Goal: Find specific page/section: Find specific page/section

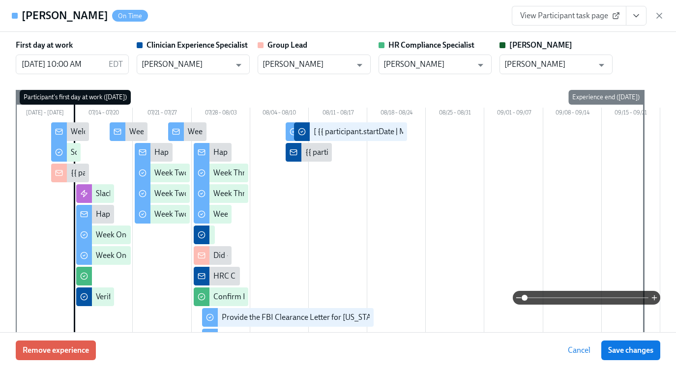
scroll to position [0, 14567]
click at [655, 24] on div "View Participant task page" at bounding box center [588, 16] width 152 height 20
click at [657, 15] on icon "button" at bounding box center [659, 16] width 10 height 10
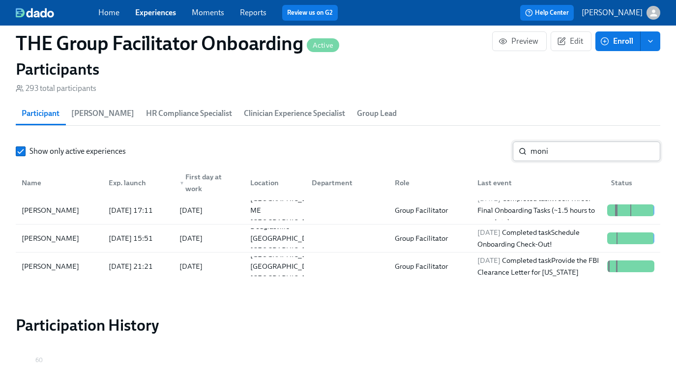
click at [576, 147] on input "moni" at bounding box center [595, 152] width 130 height 20
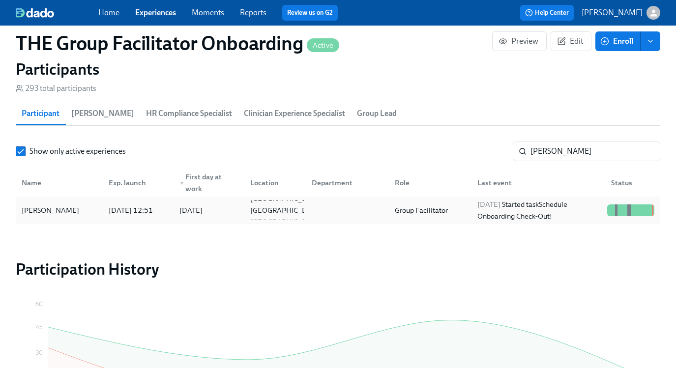
click at [540, 203] on div "2025/08/08 Started task Schedule Onboarding Check-Out!" at bounding box center [538, 211] width 130 height 24
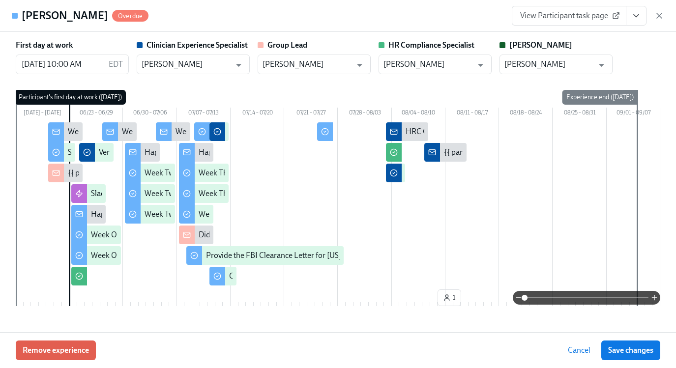
click at [587, 14] on span "View Participant task page" at bounding box center [569, 16] width 98 height 10
click at [576, 15] on span "View Participant task page" at bounding box center [569, 16] width 98 height 10
click at [656, 13] on icon "button" at bounding box center [659, 16] width 10 height 10
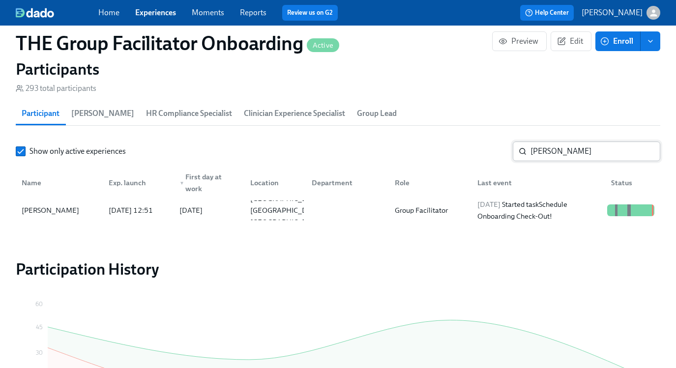
click at [550, 155] on input "lauren g" at bounding box center [595, 152] width 130 height 20
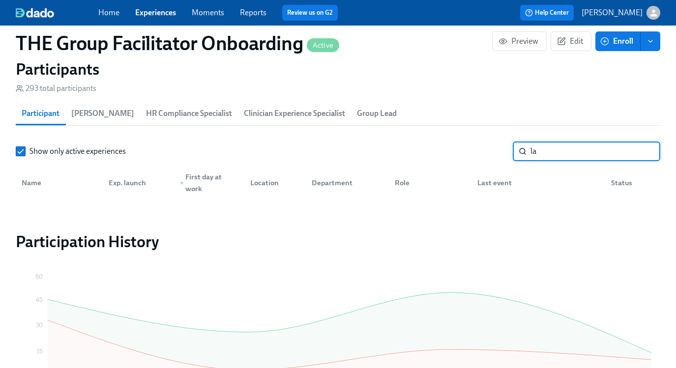
type input "l"
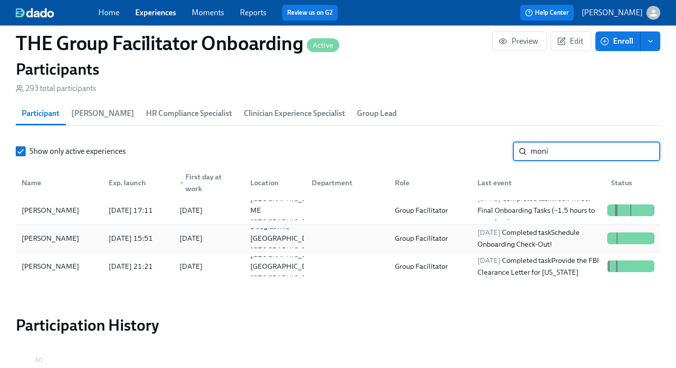
click at [553, 241] on div "2025/08/09 Completed task Schedule Onboarding Check-Out!" at bounding box center [538, 239] width 130 height 24
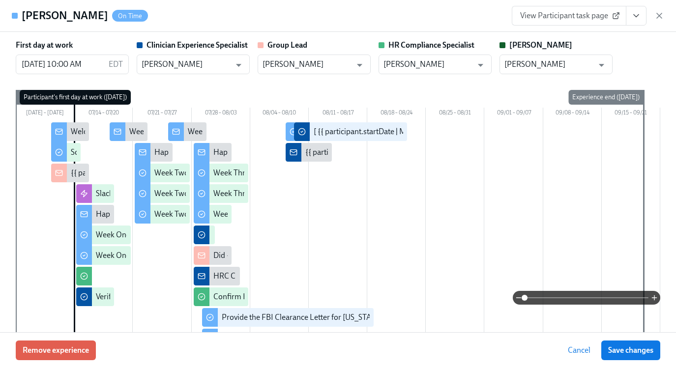
click at [642, 10] on button "View task page" at bounding box center [636, 16] width 21 height 20
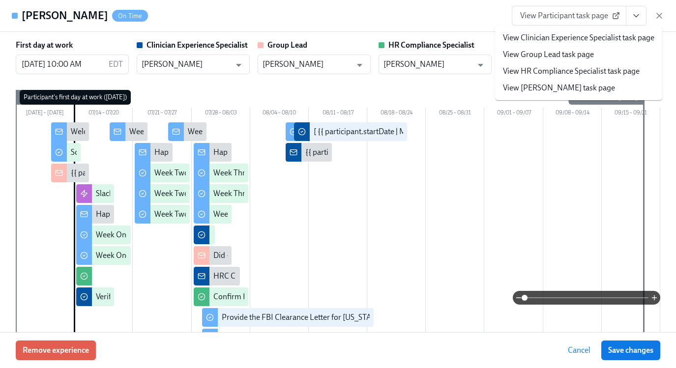
click at [622, 38] on link "View Clinician Experience Specialist task page" at bounding box center [578, 37] width 151 height 11
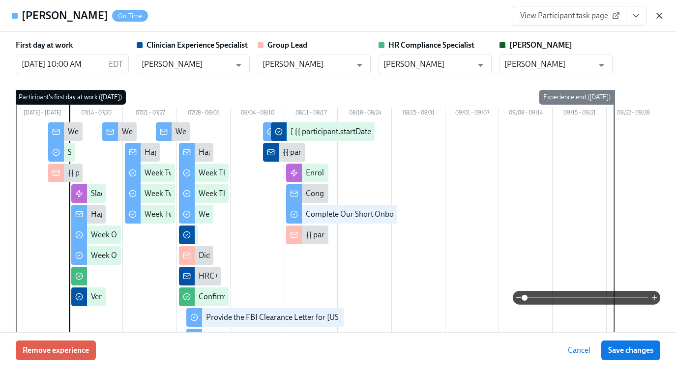
click at [658, 13] on icon "button" at bounding box center [659, 16] width 10 height 10
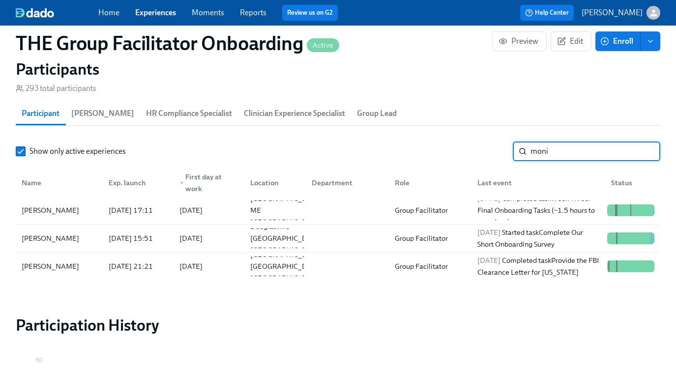
click at [551, 148] on input "moni" at bounding box center [595, 152] width 130 height 20
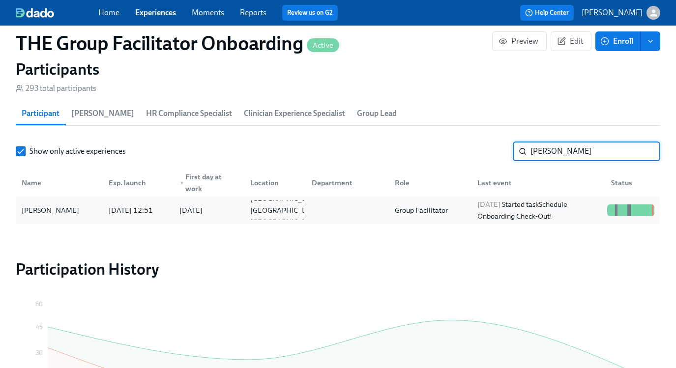
type input "lauren g"
click at [542, 211] on div "2025/08/08 Started task Schedule Onboarding Check-Out!" at bounding box center [538, 211] width 130 height 24
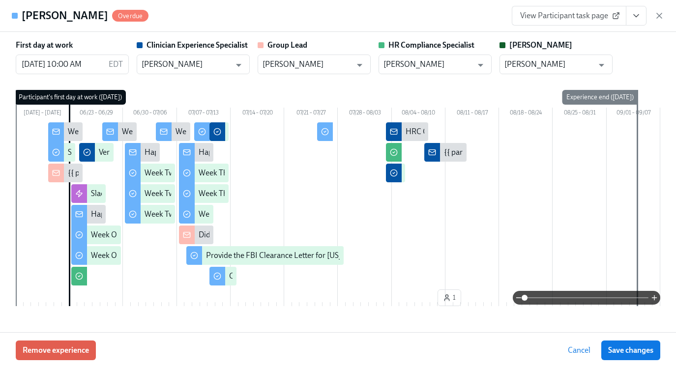
click at [641, 17] on button "View task page" at bounding box center [636, 16] width 21 height 20
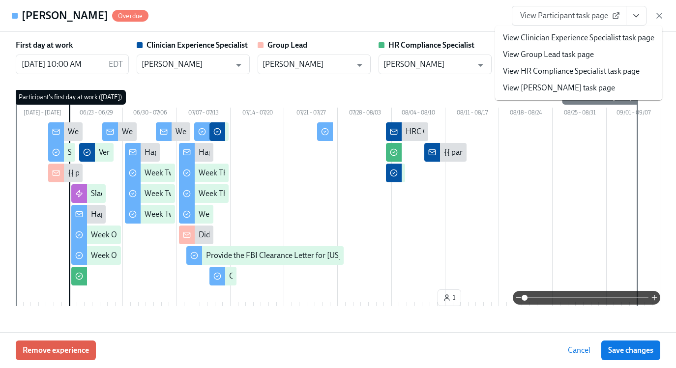
click at [609, 37] on link "View Clinician Experience Specialist task page" at bounding box center [578, 37] width 151 height 11
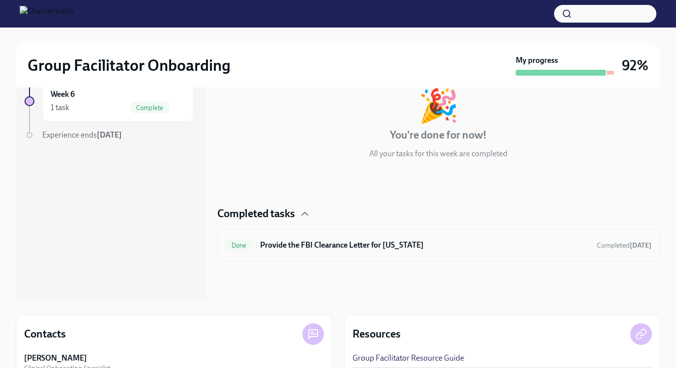
click at [418, 245] on h6 "Provide the FBI Clearance Letter for [US_STATE]" at bounding box center [424, 245] width 328 height 11
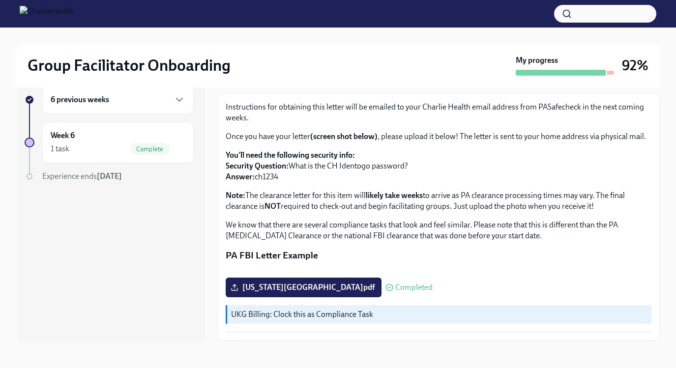
scroll to position [176, 0]
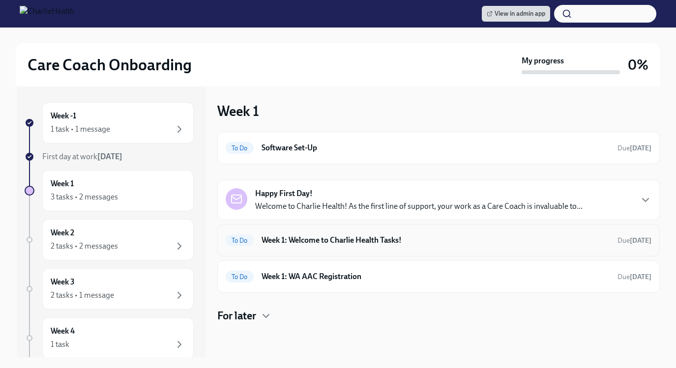
click at [352, 244] on h6 "Week 1: Welcome to Charlie Health Tasks!" at bounding box center [435, 240] width 348 height 11
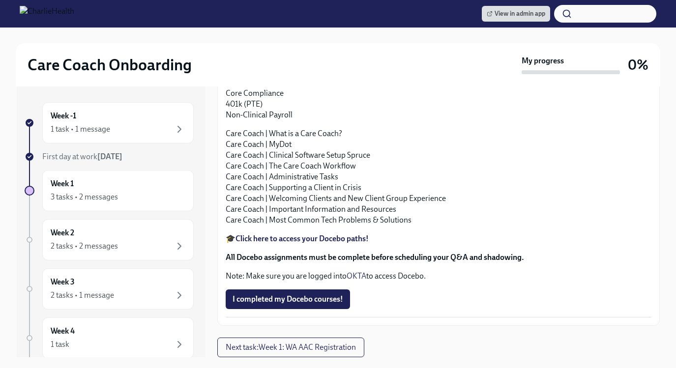
scroll to position [17, 0]
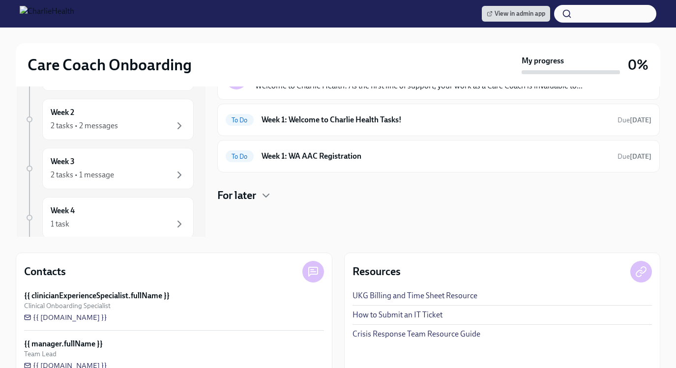
scroll to position [143, 0]
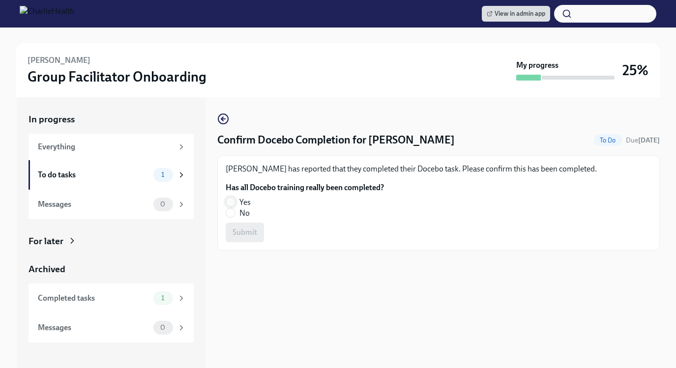
click at [230, 204] on input "Yes" at bounding box center [230, 202] width 9 height 9
radio input "true"
click at [233, 236] on span "Submit" at bounding box center [244, 233] width 25 height 10
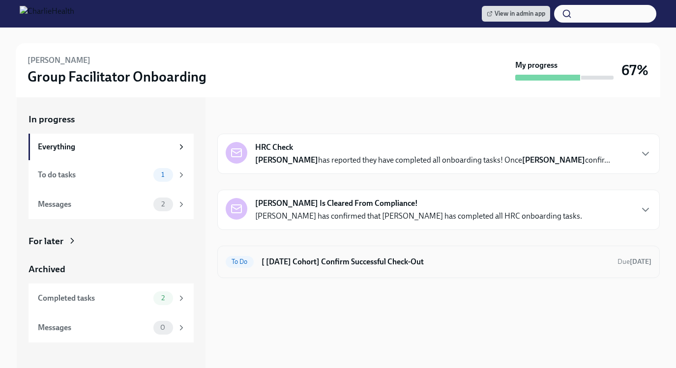
click at [336, 262] on h6 "[ [DATE] Cohort] Confirm Successful Check-Out" at bounding box center [435, 262] width 348 height 11
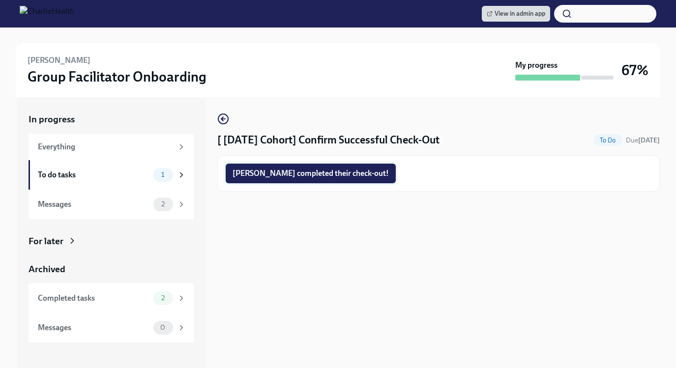
click at [308, 181] on button "[PERSON_NAME] completed their check-out!" at bounding box center [311, 174] width 170 height 20
